Goal: Task Accomplishment & Management: Use online tool/utility

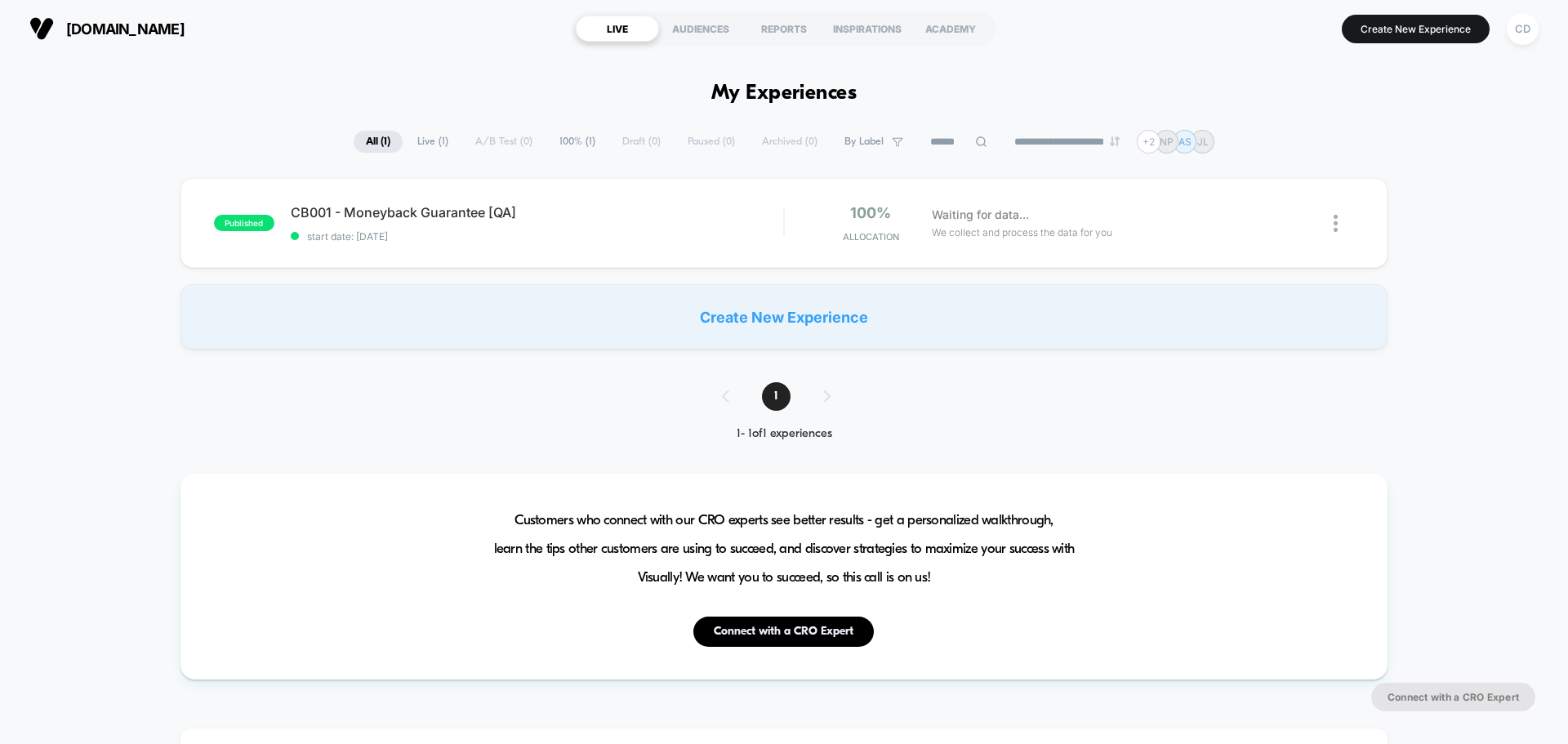
click at [1516, 30] on div "CD" at bounding box center [1522, 29] width 32 height 32
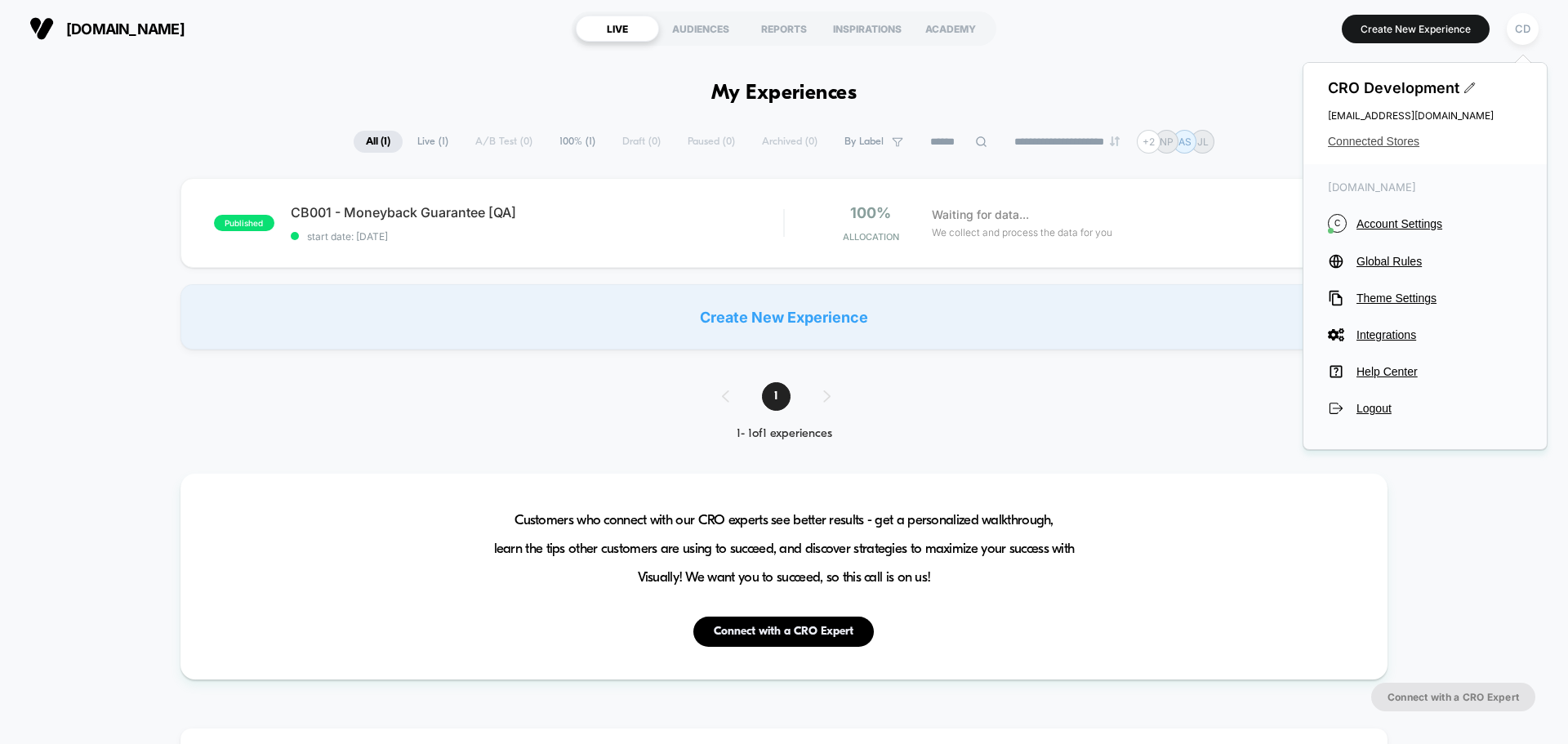
click at [1381, 148] on span "Connected Stores" at bounding box center [1425, 141] width 195 height 13
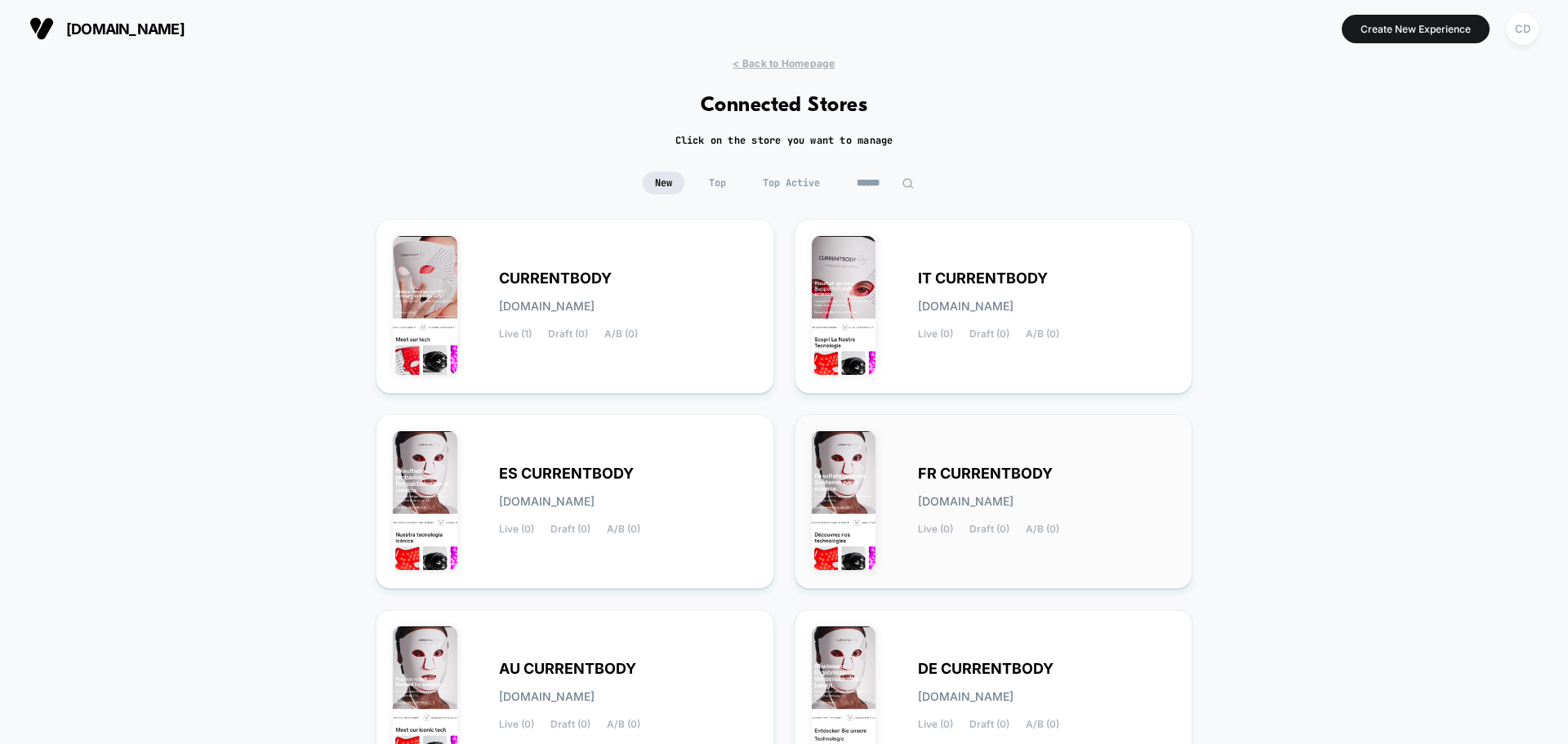
scroll to position [563, 0]
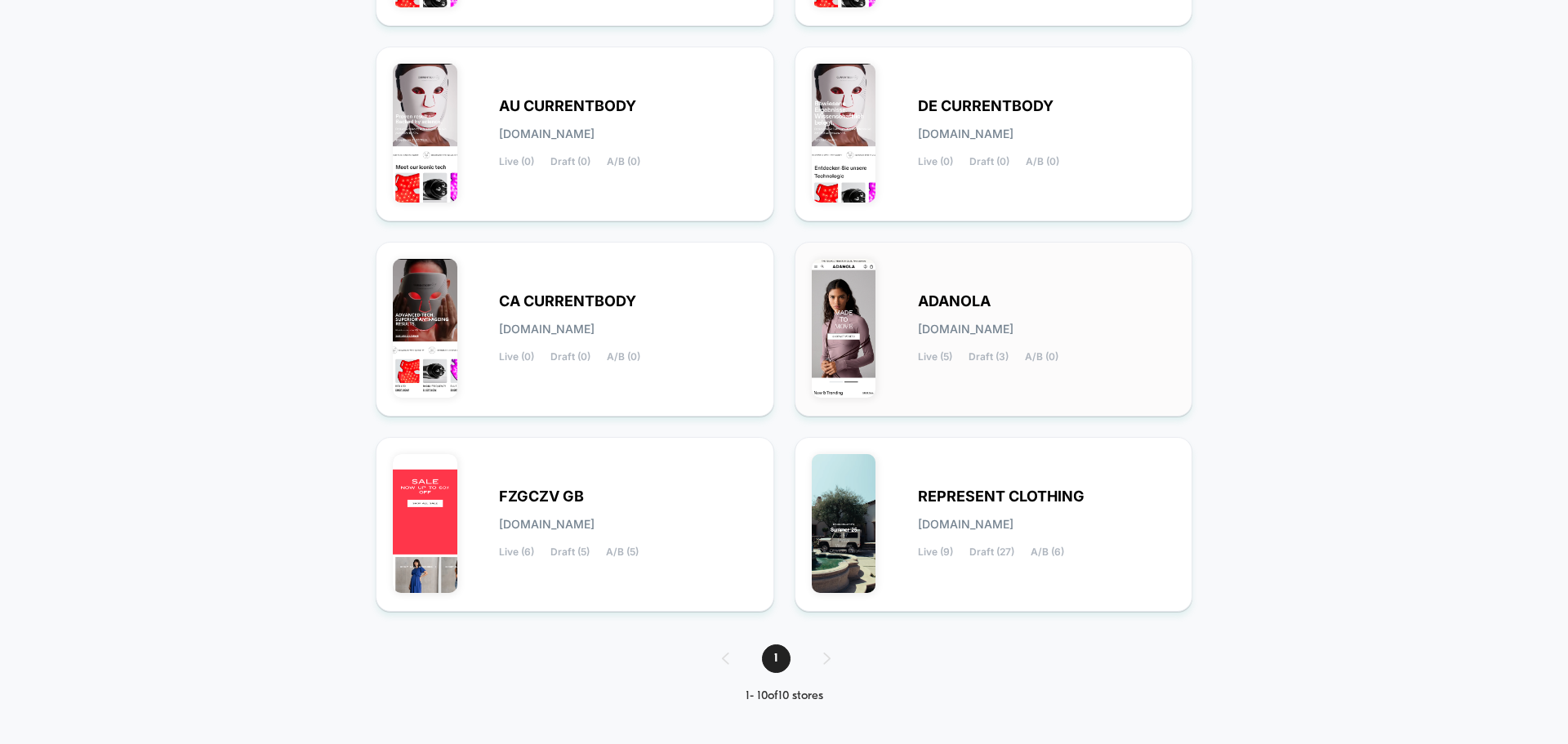
click at [1041, 292] on div "[PERSON_NAME][DOMAIN_NAME] Live (5) Draft (3) A/B (0)" at bounding box center [994, 329] width 364 height 140
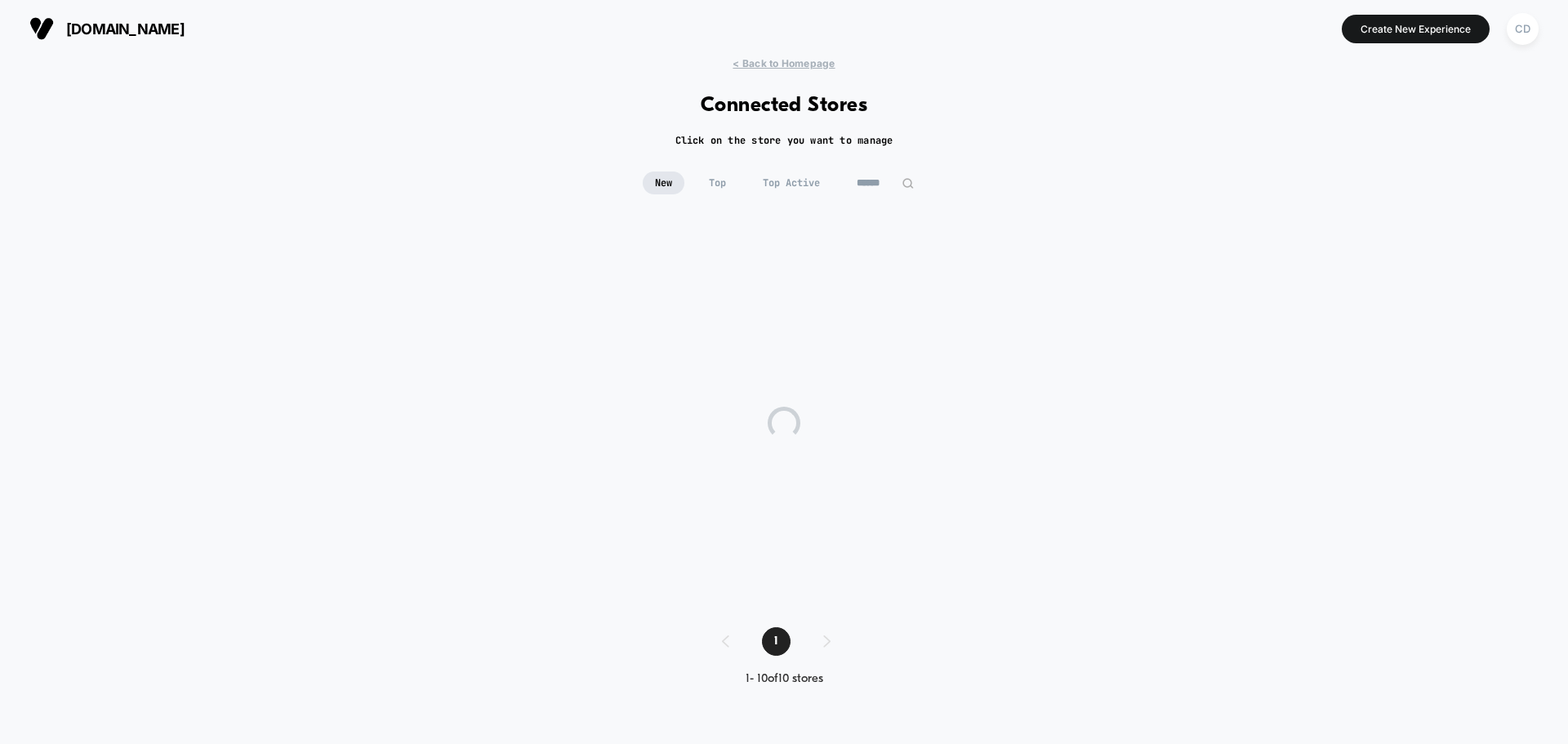
scroll to position [0, 0]
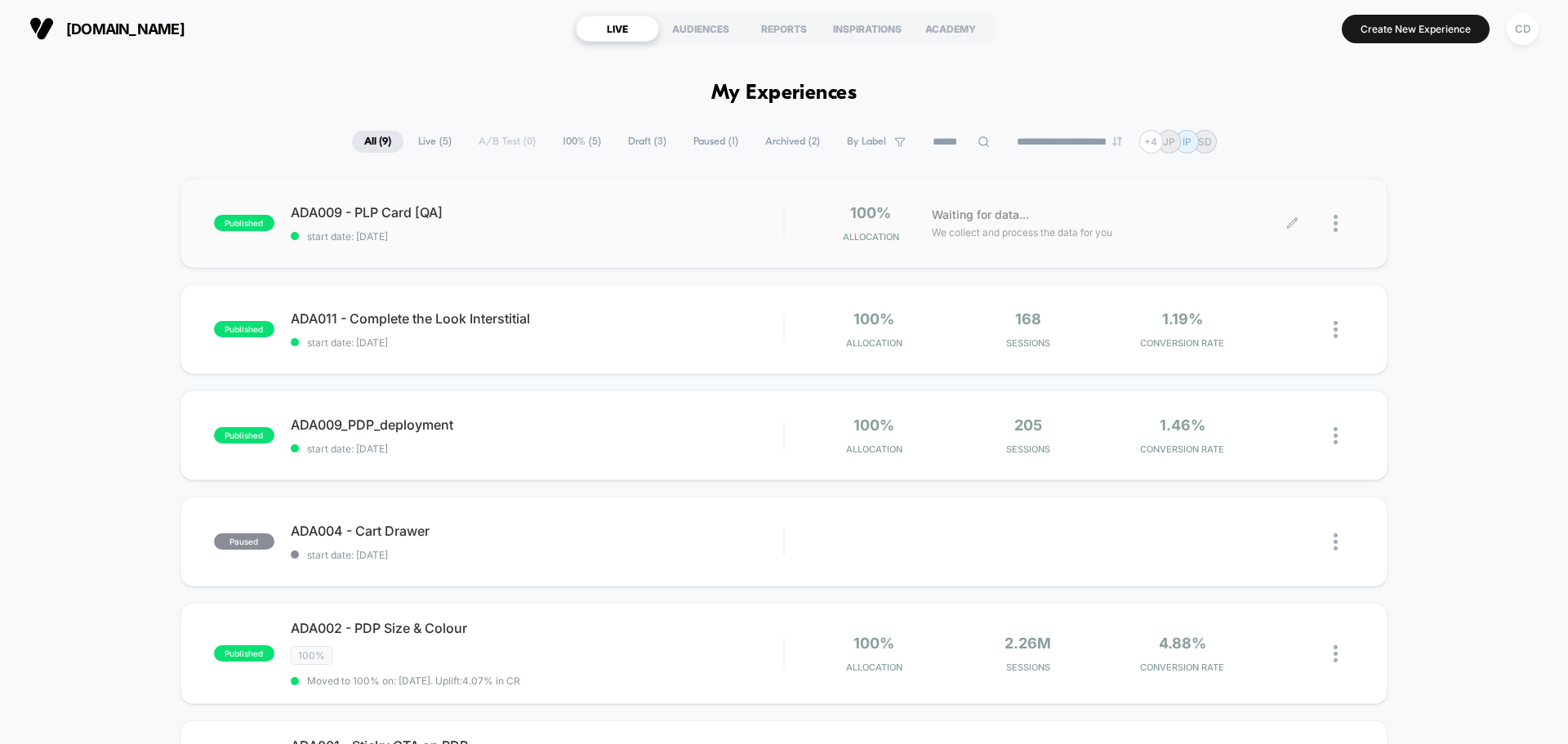
click at [1288, 212] on div "Waiting for data... We collect and process the data for you" at bounding box center [1108, 223] width 369 height 38
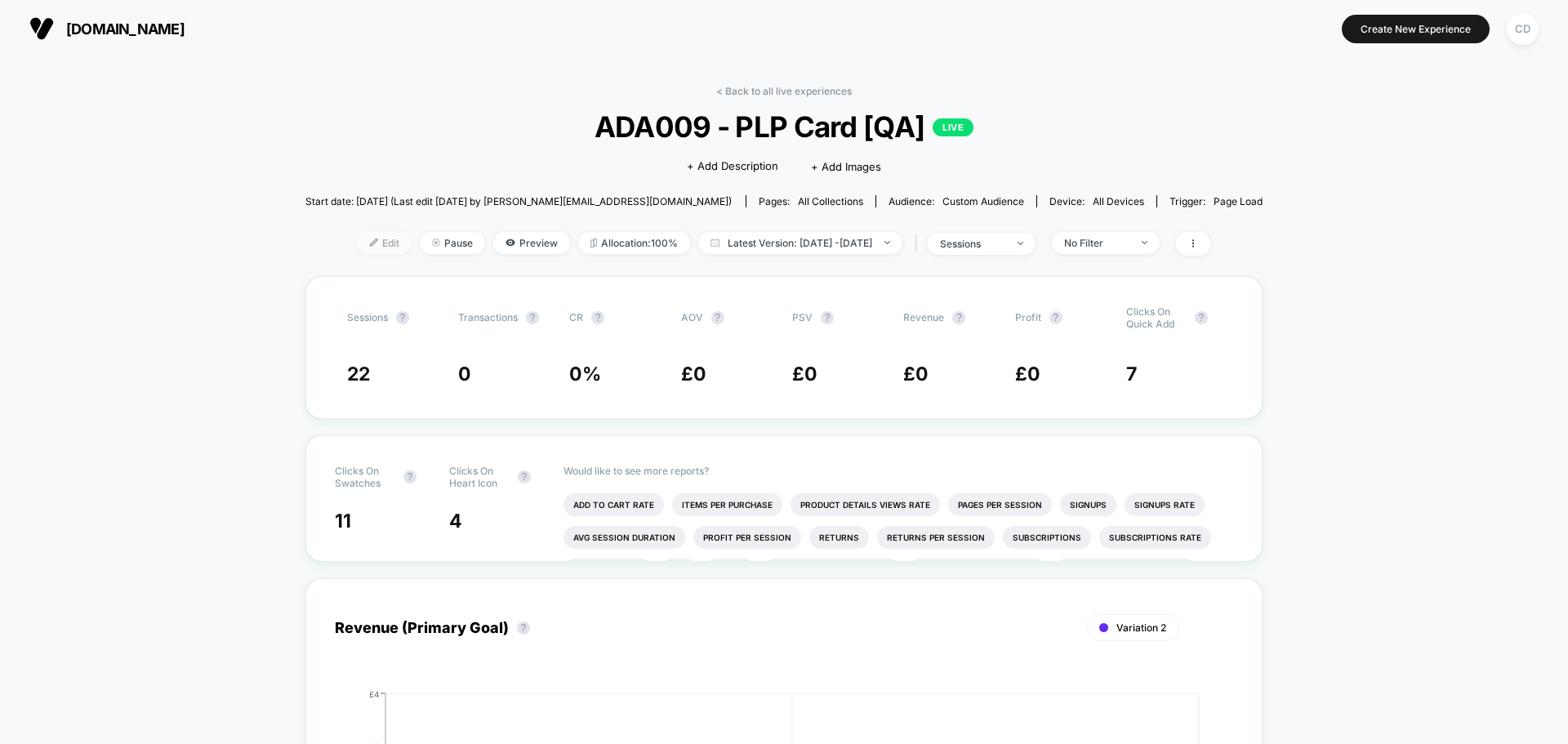
click at [372, 249] on span "Edit" at bounding box center [384, 242] width 53 height 22
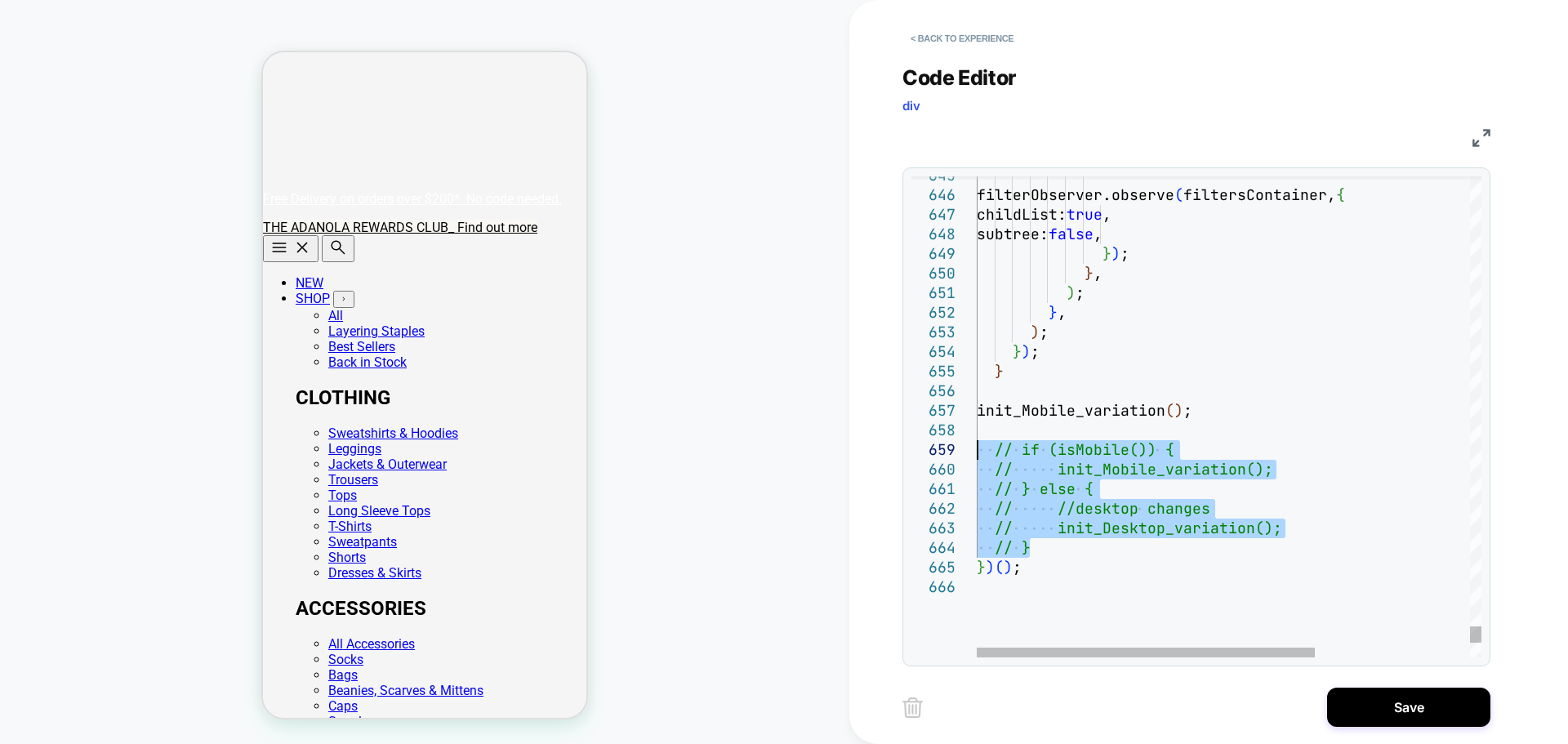
drag, startPoint x: 1042, startPoint y: 543, endPoint x: 977, endPoint y: 456, distance: 108.6
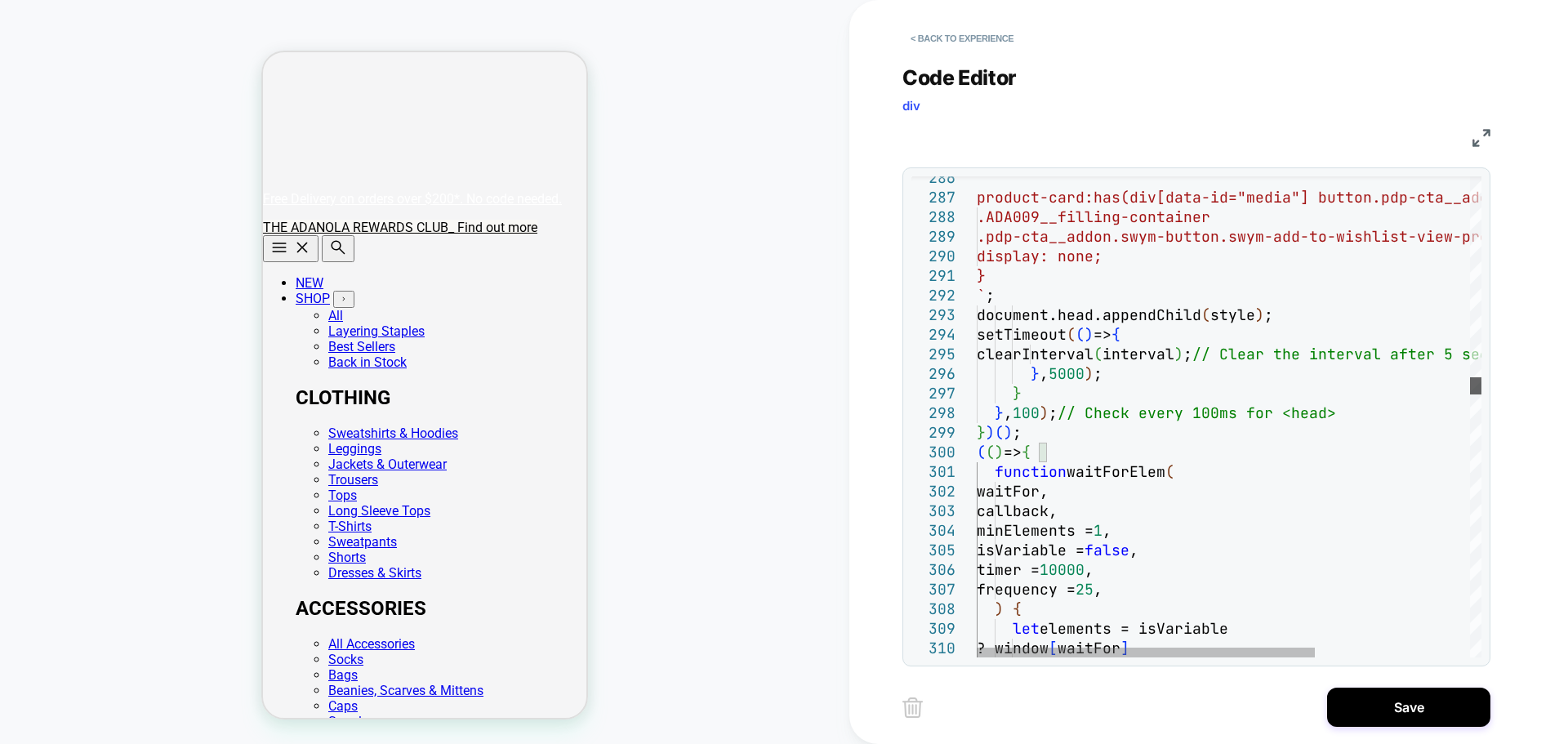
click at [1481, 380] on div at bounding box center [1476, 385] width 12 height 18
drag, startPoint x: 1064, startPoint y: 455, endPoint x: 970, endPoint y: 435, distance: 96.1
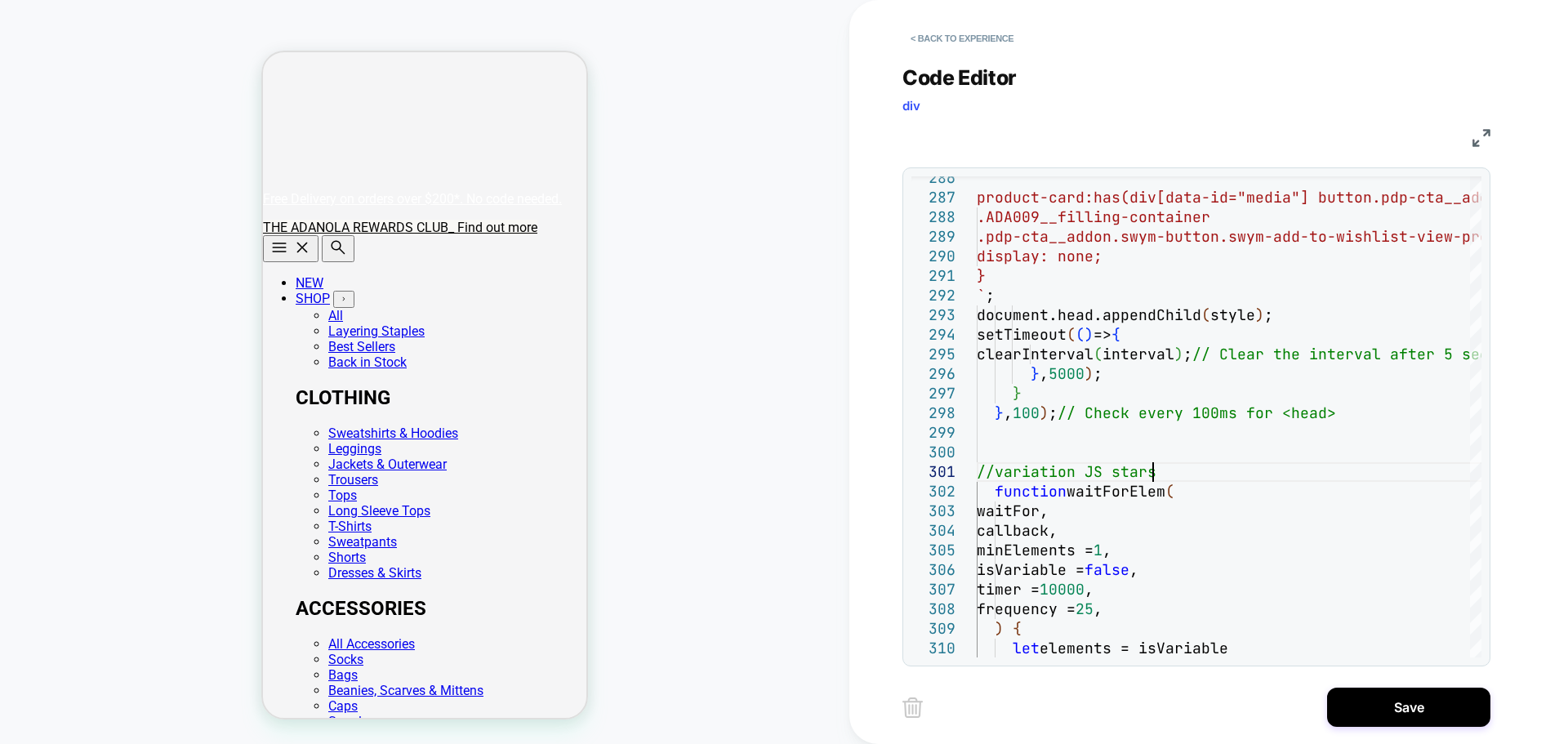
scroll to position [18, 176]
type textarea "**********"
click at [1432, 718] on button "Save" at bounding box center [1408, 707] width 163 height 39
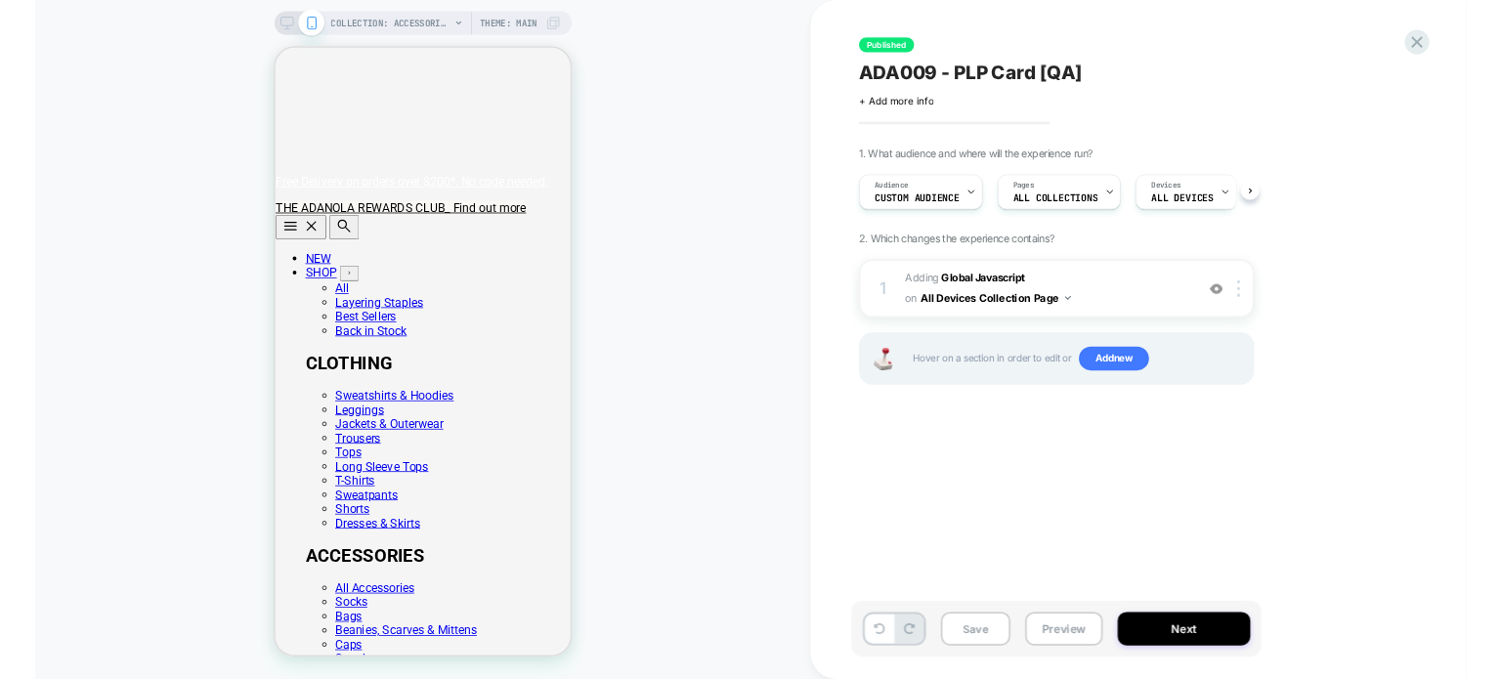
scroll to position [0, 1]
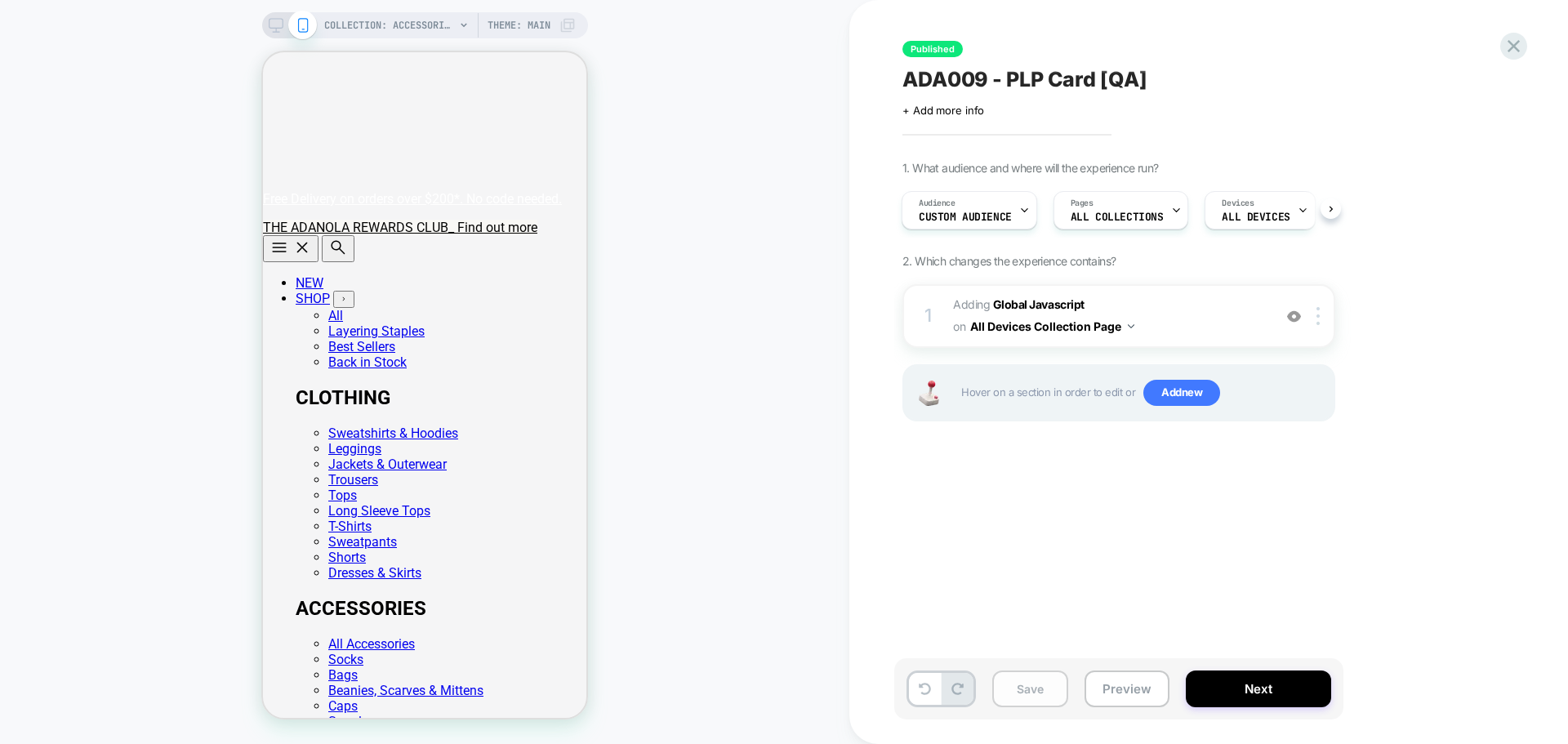
click at [1030, 691] on button "Save" at bounding box center [1030, 689] width 76 height 37
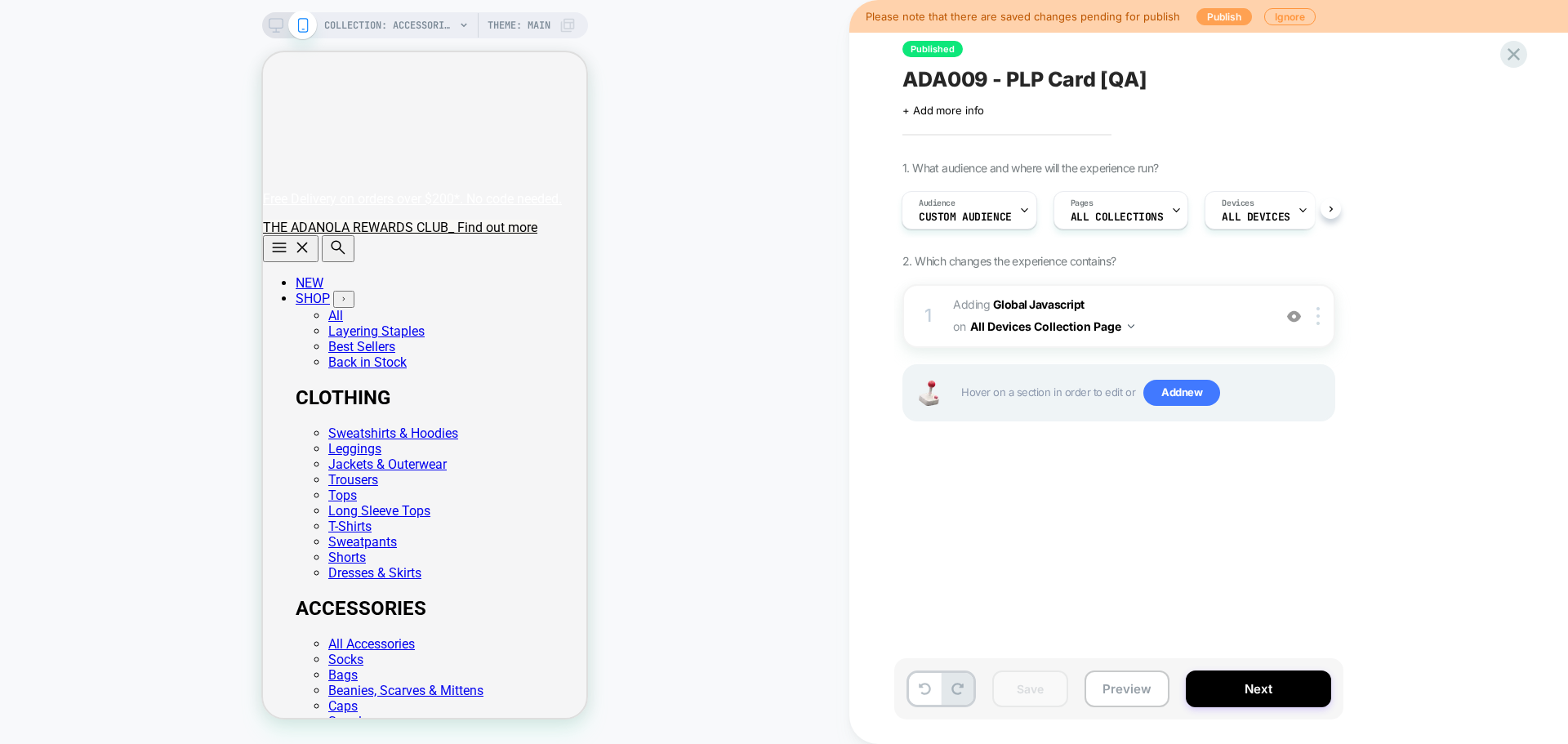
click at [1219, 13] on button "Publish" at bounding box center [1224, 17] width 55 height 18
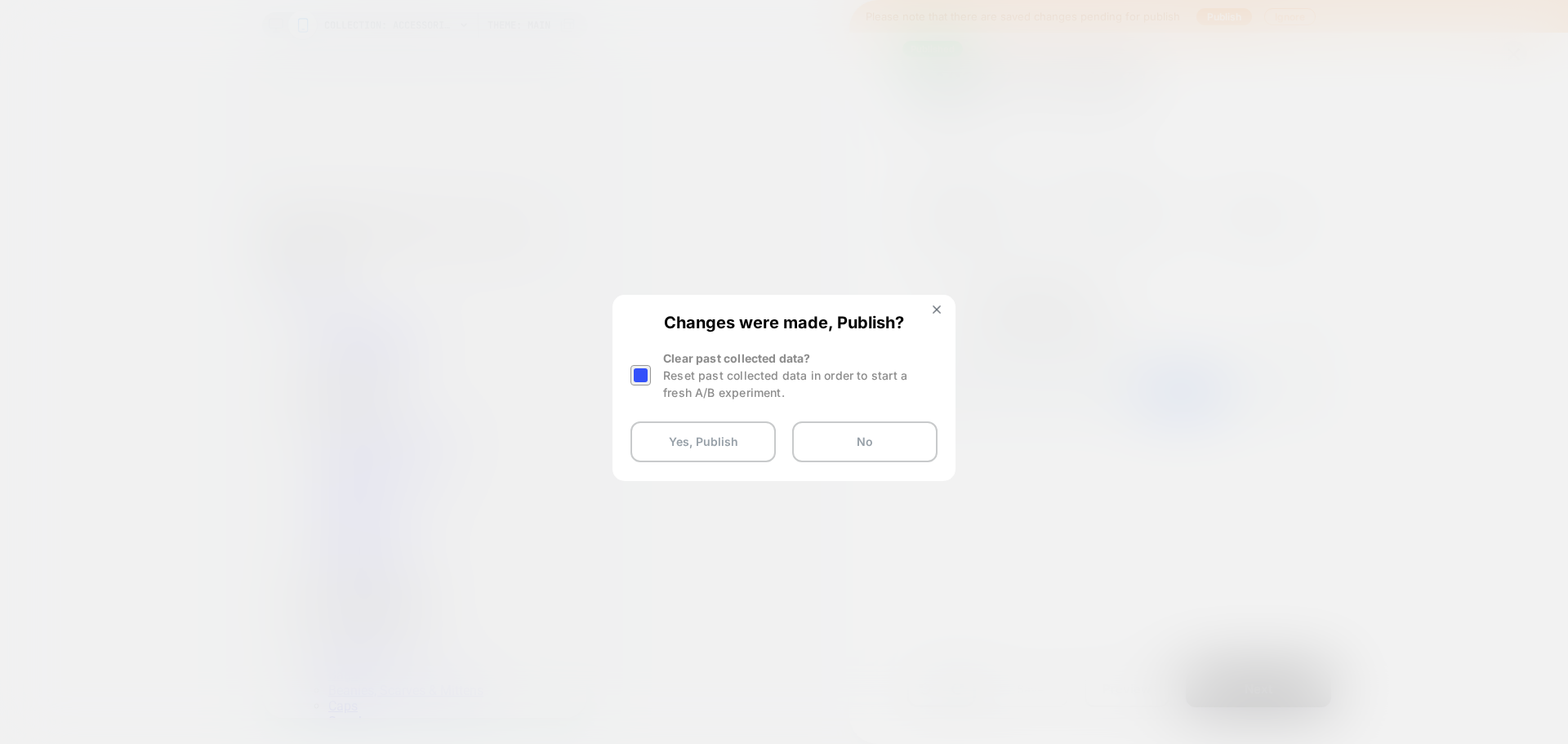
click at [645, 372] on div at bounding box center [640, 375] width 20 height 20
click at [720, 441] on button "Yes, Publish" at bounding box center [703, 441] width 145 height 41
